Goal: Task Accomplishment & Management: Use online tool/utility

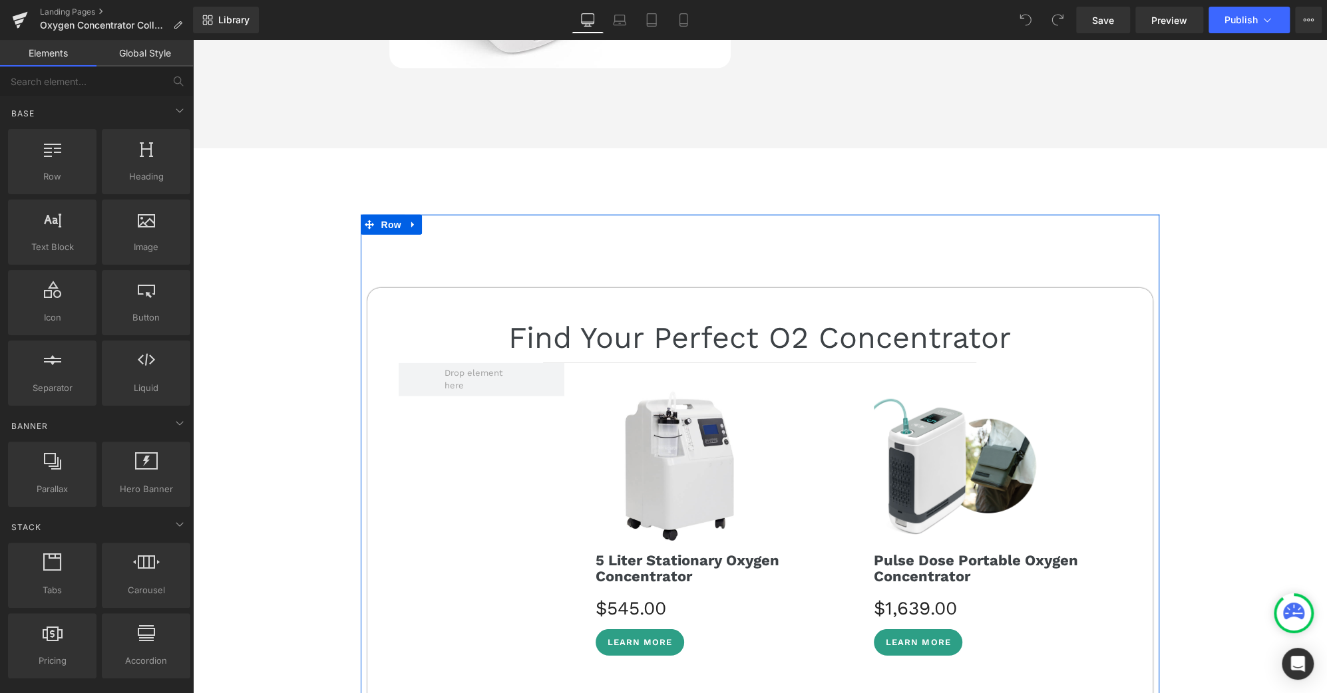
scroll to position [1942, 0]
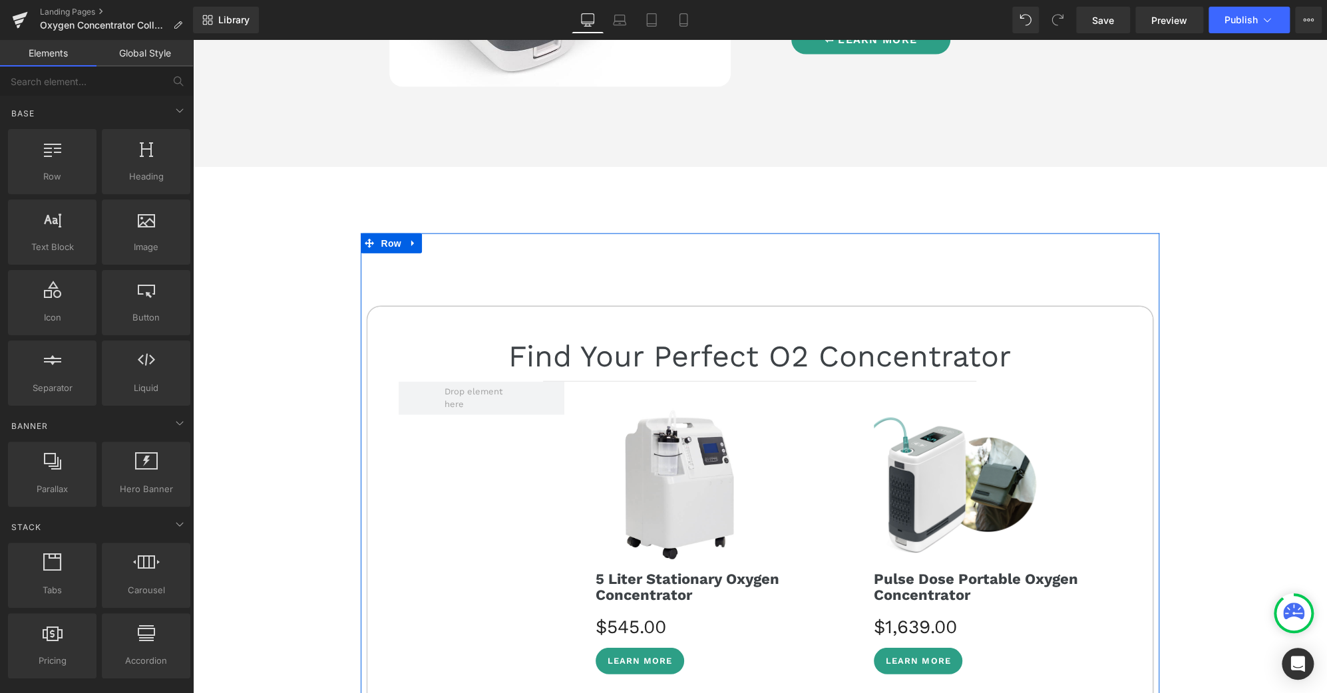
click at [391, 241] on span "Row" at bounding box center [391, 244] width 27 height 20
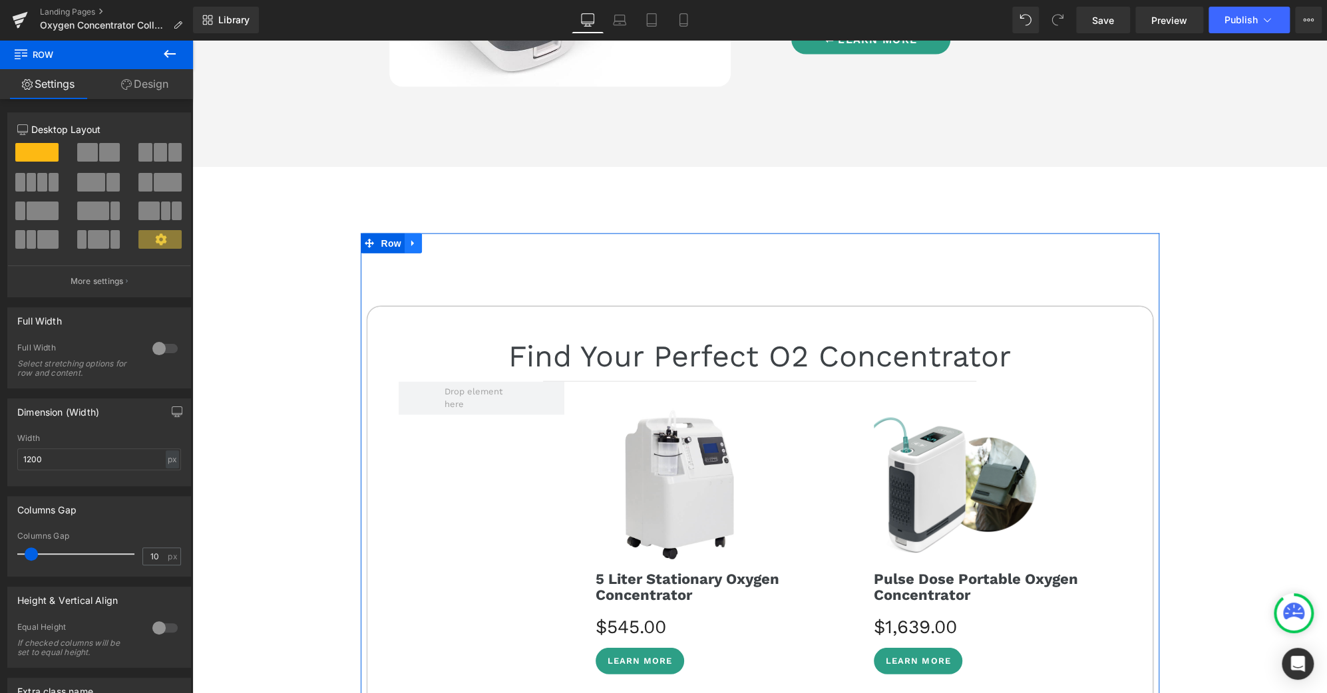
click at [409, 243] on icon at bounding box center [413, 243] width 9 height 10
click at [689, 17] on icon at bounding box center [683, 19] width 13 height 13
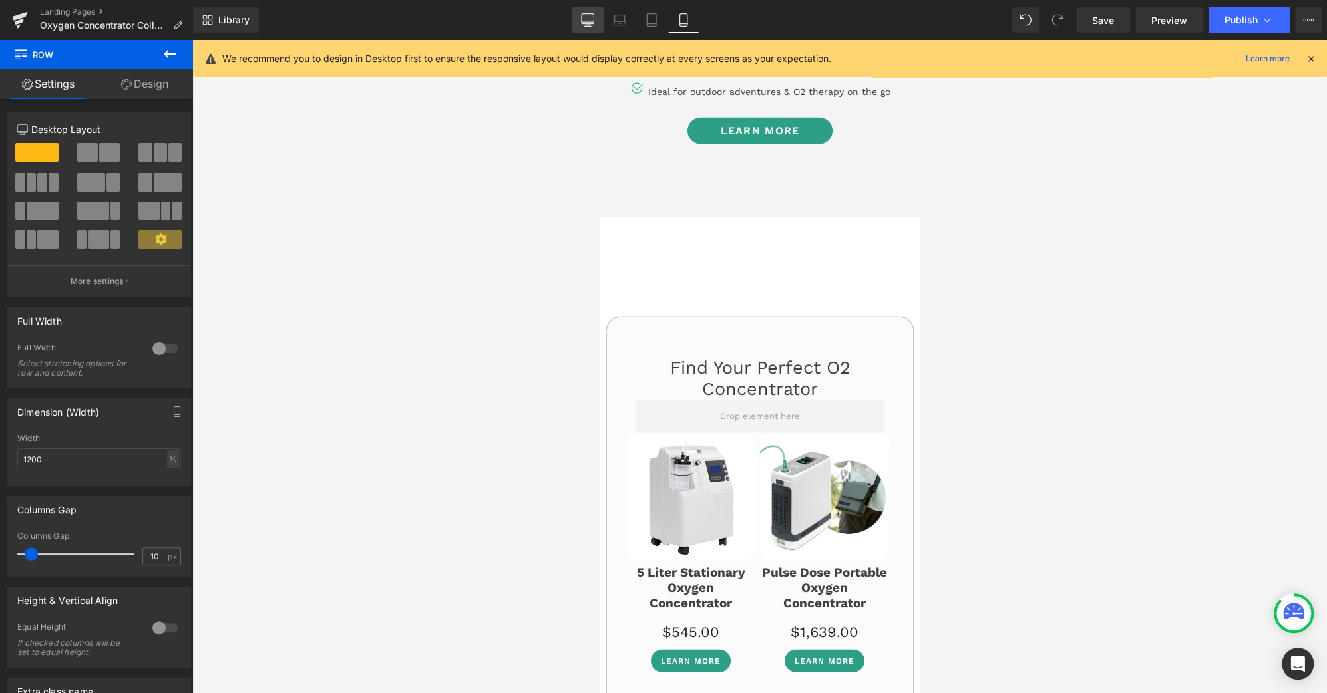
click at [596, 12] on link "Desktop" at bounding box center [588, 20] width 32 height 27
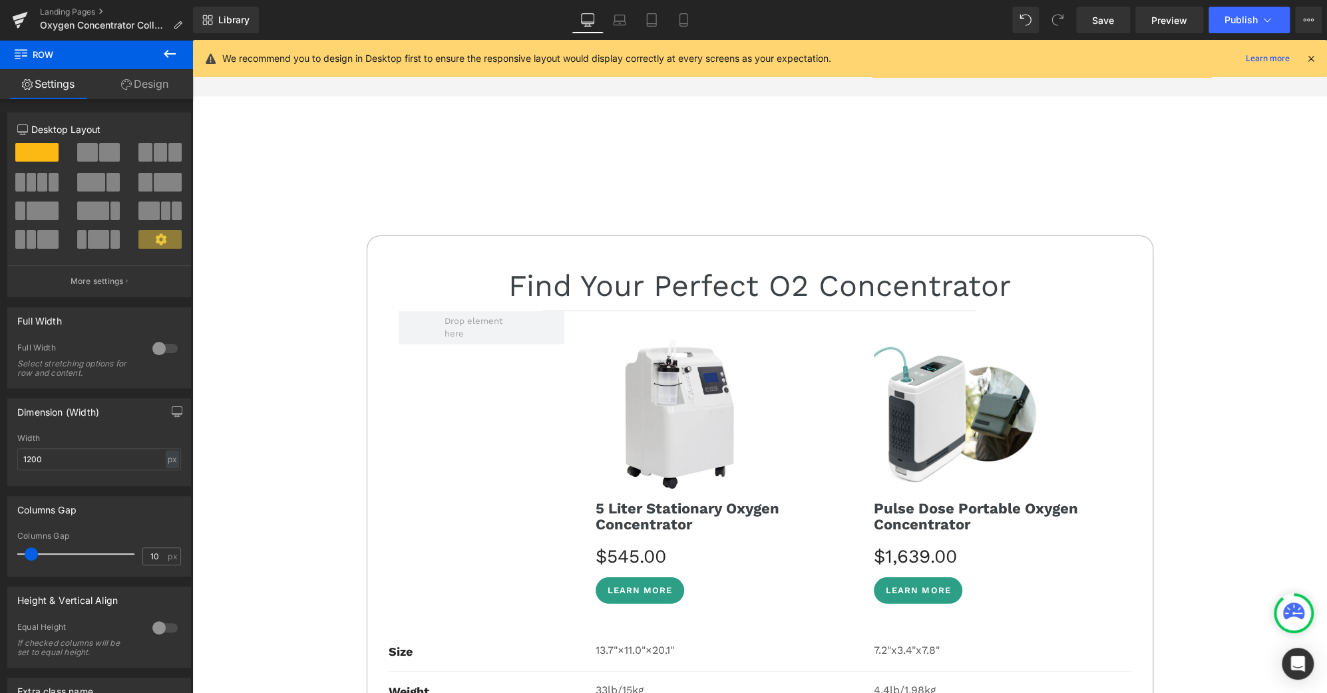
scroll to position [2009, 0]
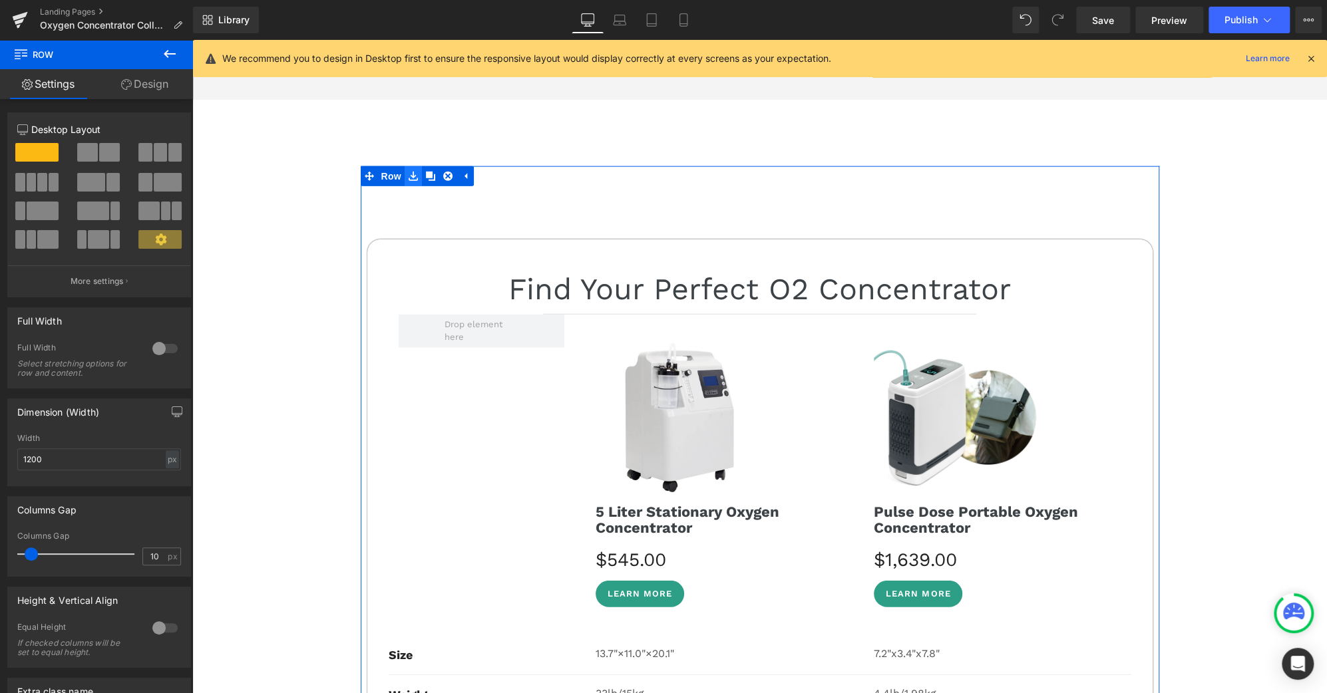
click at [409, 174] on icon at bounding box center [413, 176] width 9 height 10
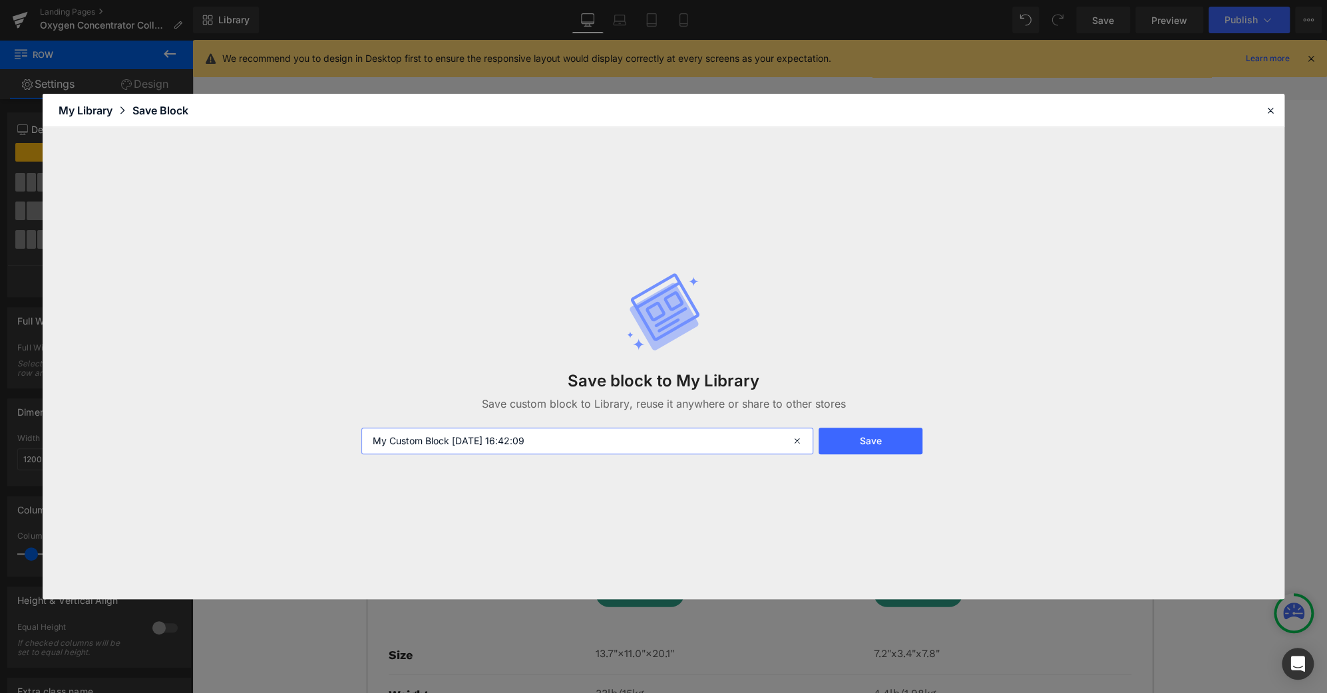
drag, startPoint x: 565, startPoint y: 445, endPoint x: 256, endPoint y: 456, distance: 309.7
click at [256, 456] on div "Save block to My Library Save custom block to Library, reuse it anywhere or sha…" at bounding box center [664, 363] width 1242 height 473
type input "for POC comparison-lei"
click at [890, 447] on button "Save" at bounding box center [870, 441] width 103 height 27
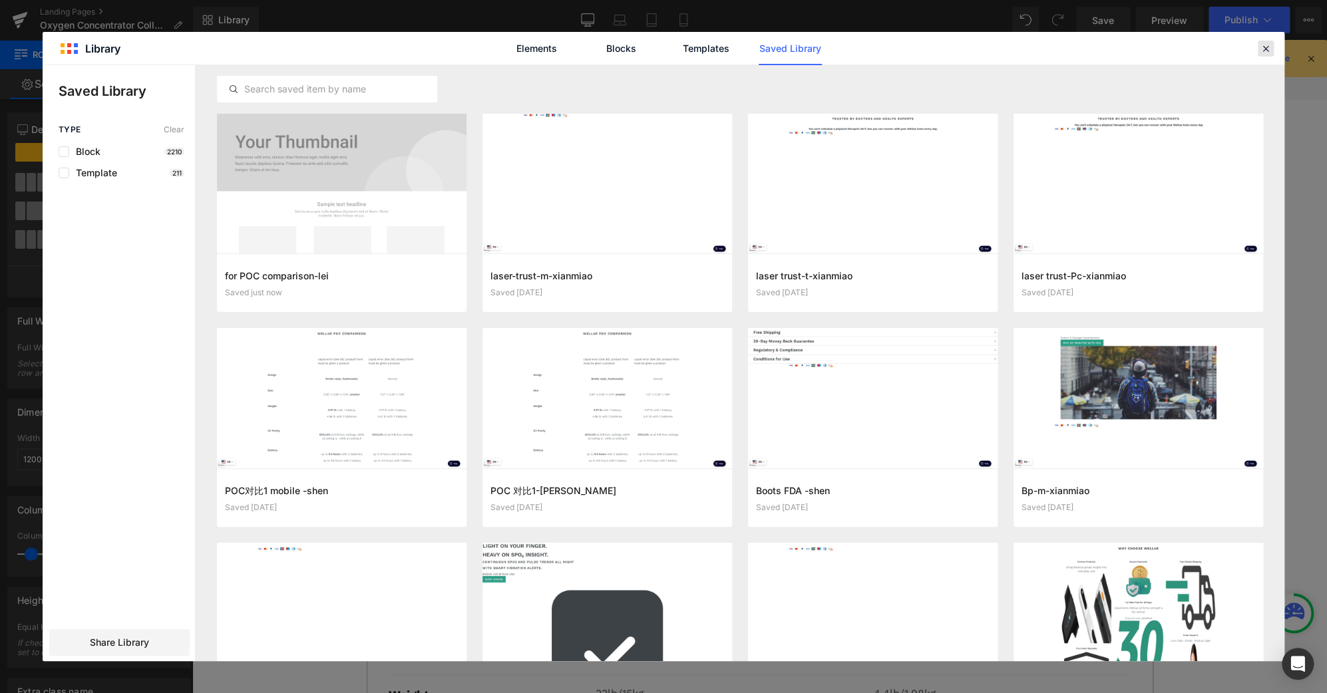
click at [1266, 46] on icon at bounding box center [1266, 49] width 12 height 12
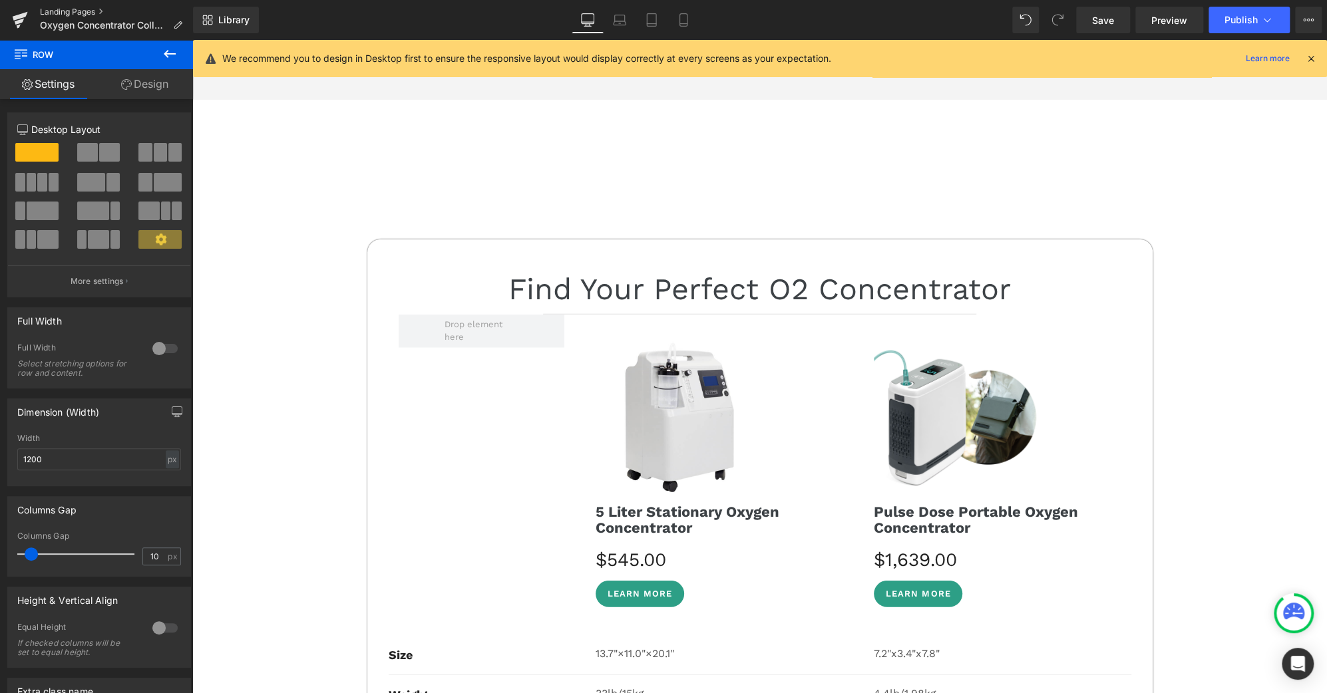
click at [53, 13] on link "Landing Pages" at bounding box center [116, 12] width 153 height 11
